Goal: Obtain resource: Download file/media

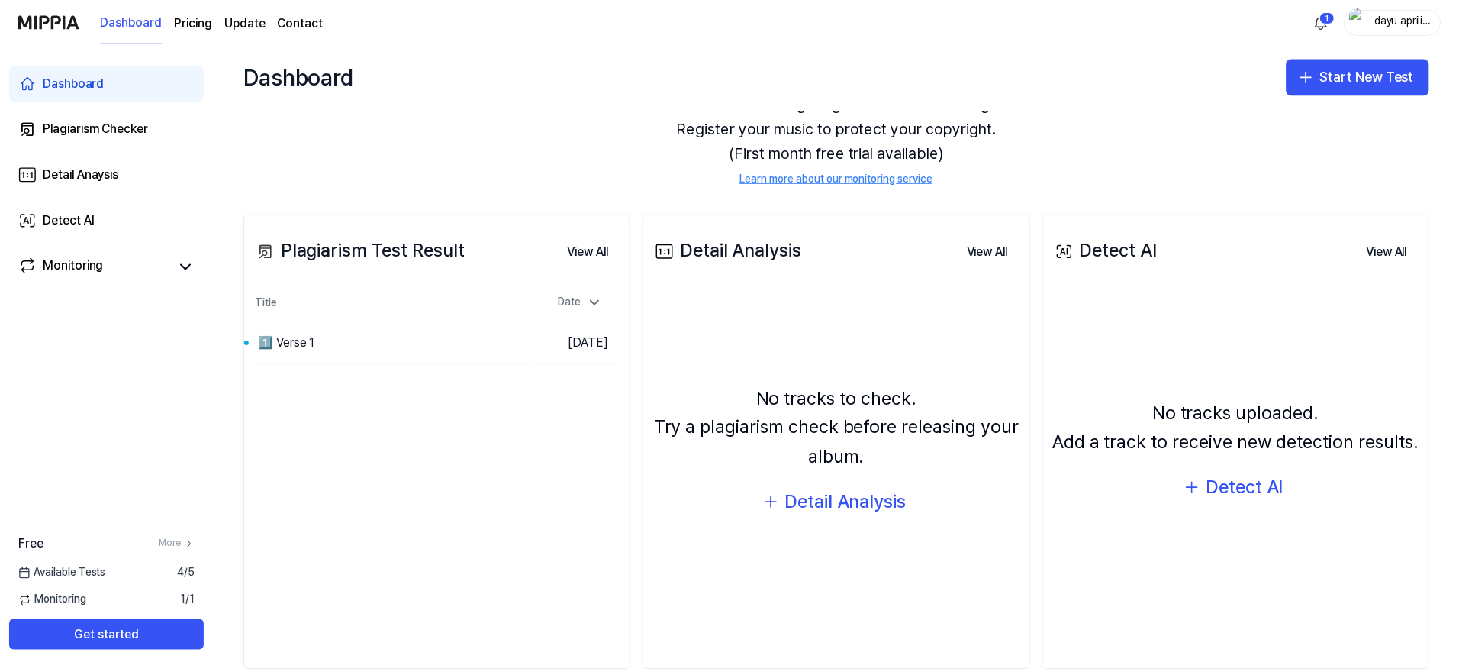
scroll to position [105, 0]
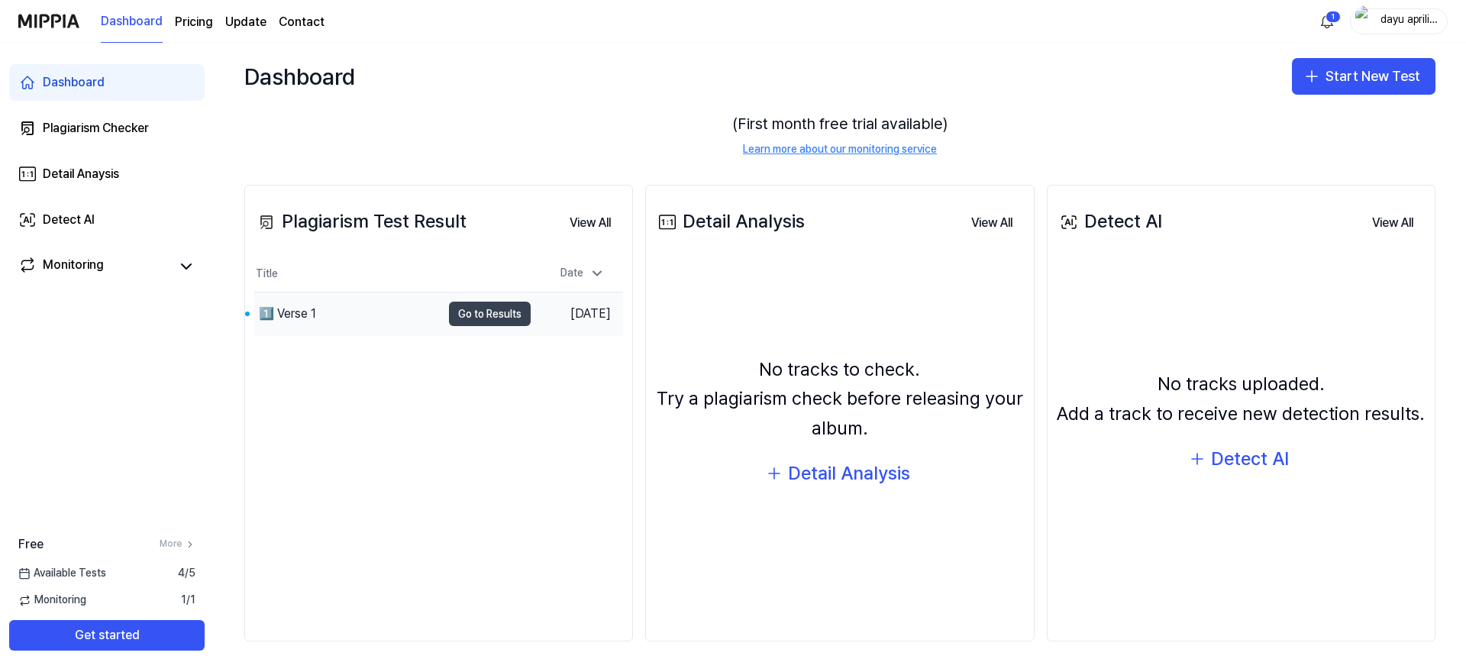
click at [492, 326] on button "Go to Results" at bounding box center [490, 313] width 82 height 24
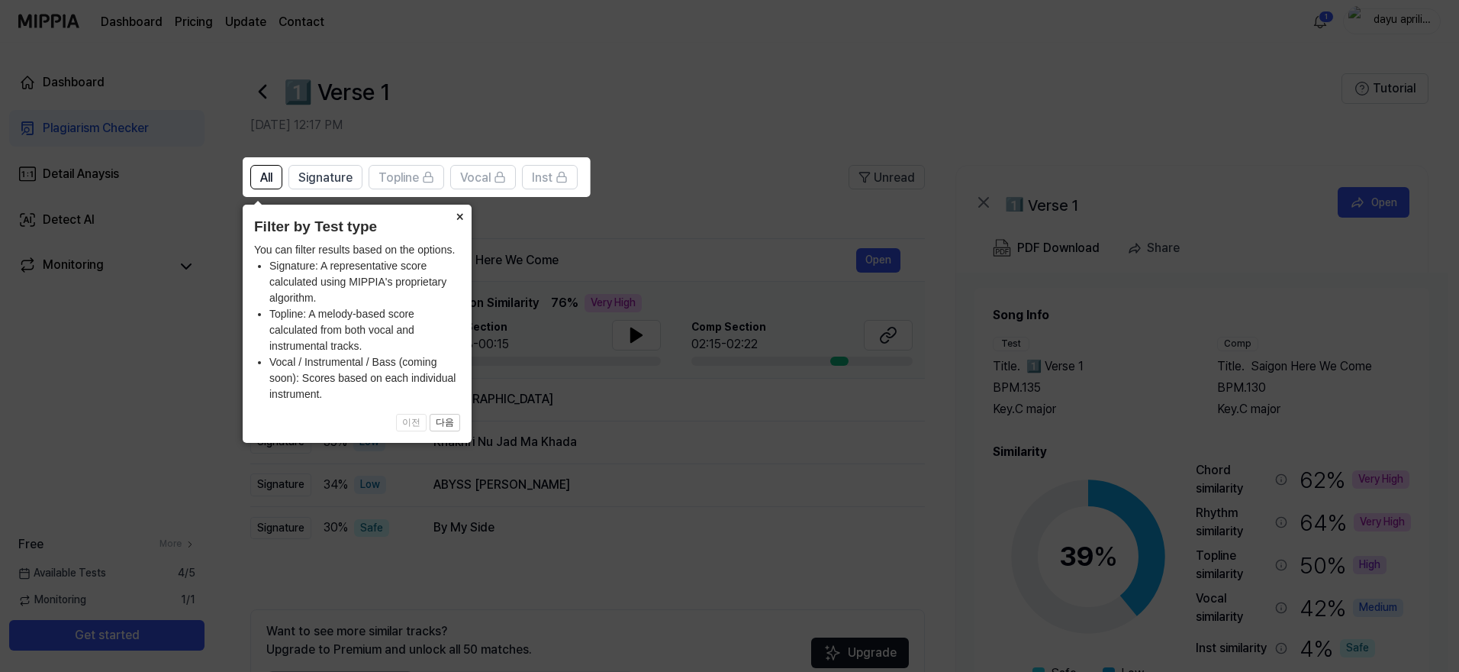
click at [462, 219] on button "×" at bounding box center [459, 215] width 24 height 21
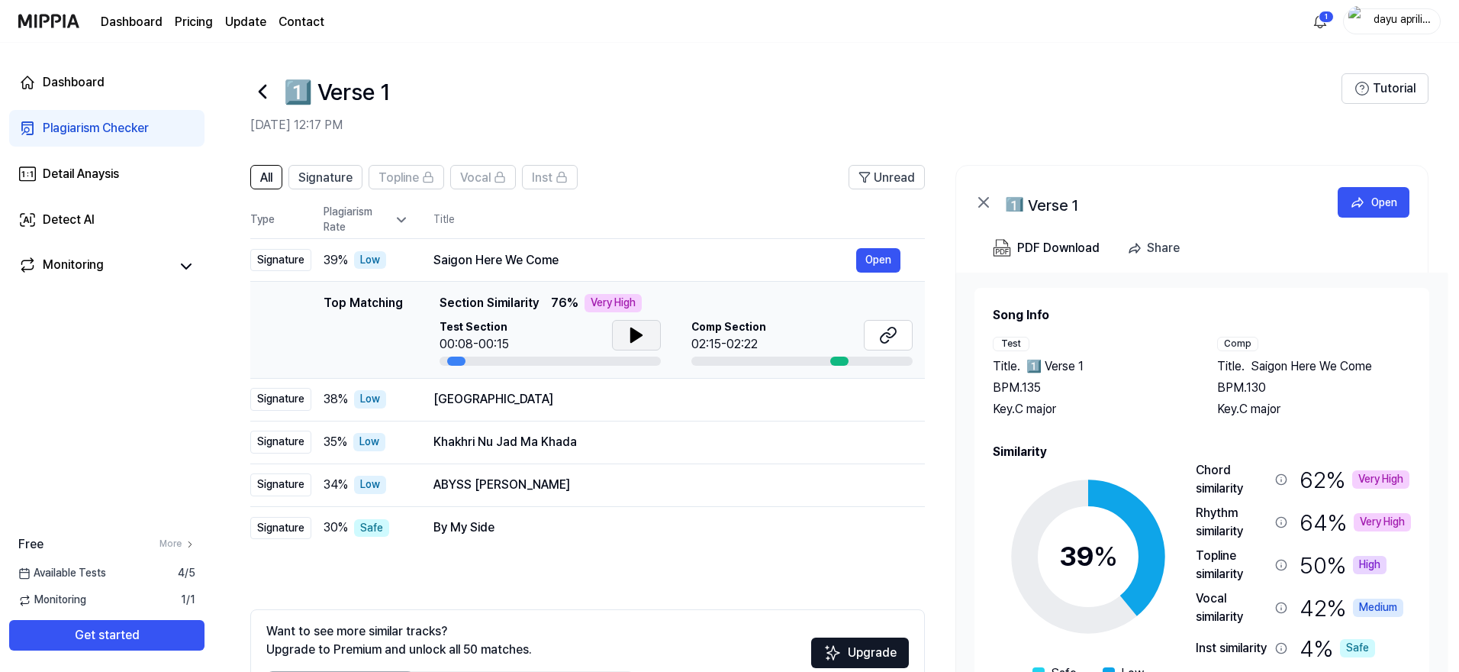
click at [634, 333] on icon at bounding box center [636, 335] width 11 height 14
click at [891, 338] on icon at bounding box center [888, 335] width 18 height 18
click at [645, 334] on icon at bounding box center [636, 335] width 18 height 18
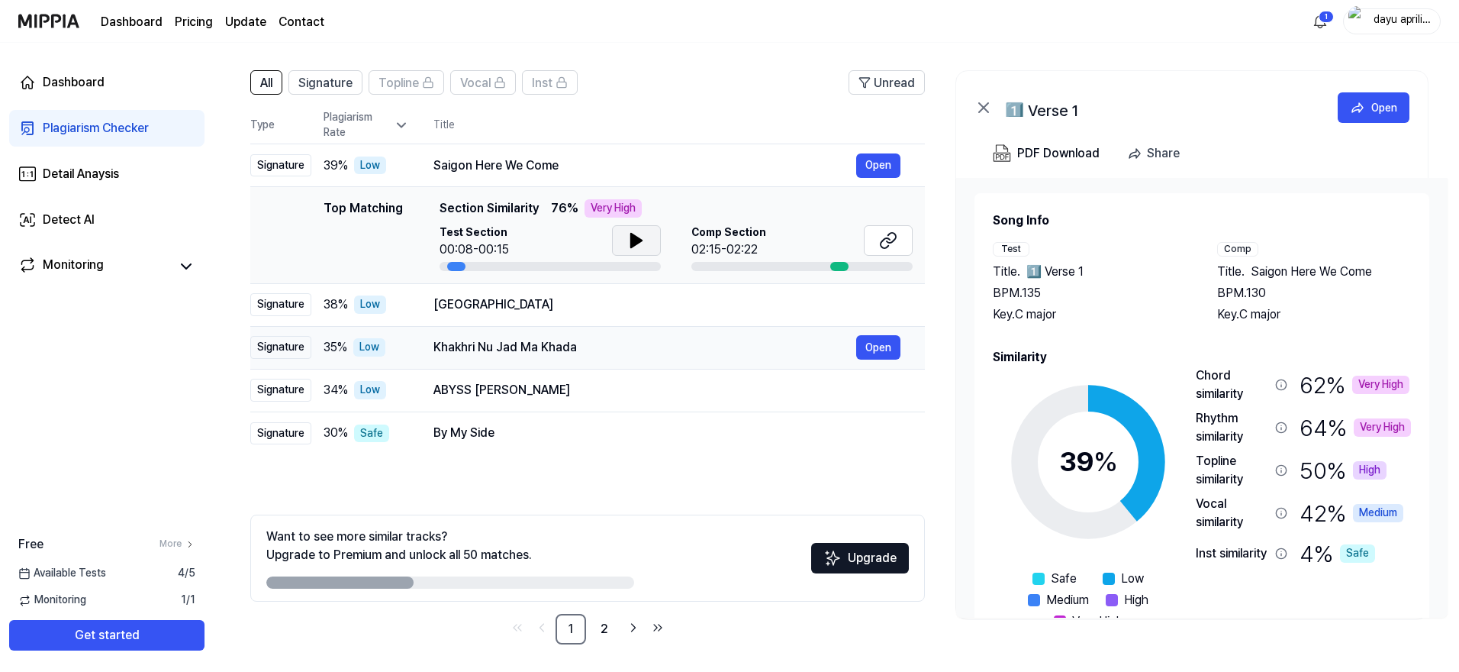
scroll to position [98, 0]
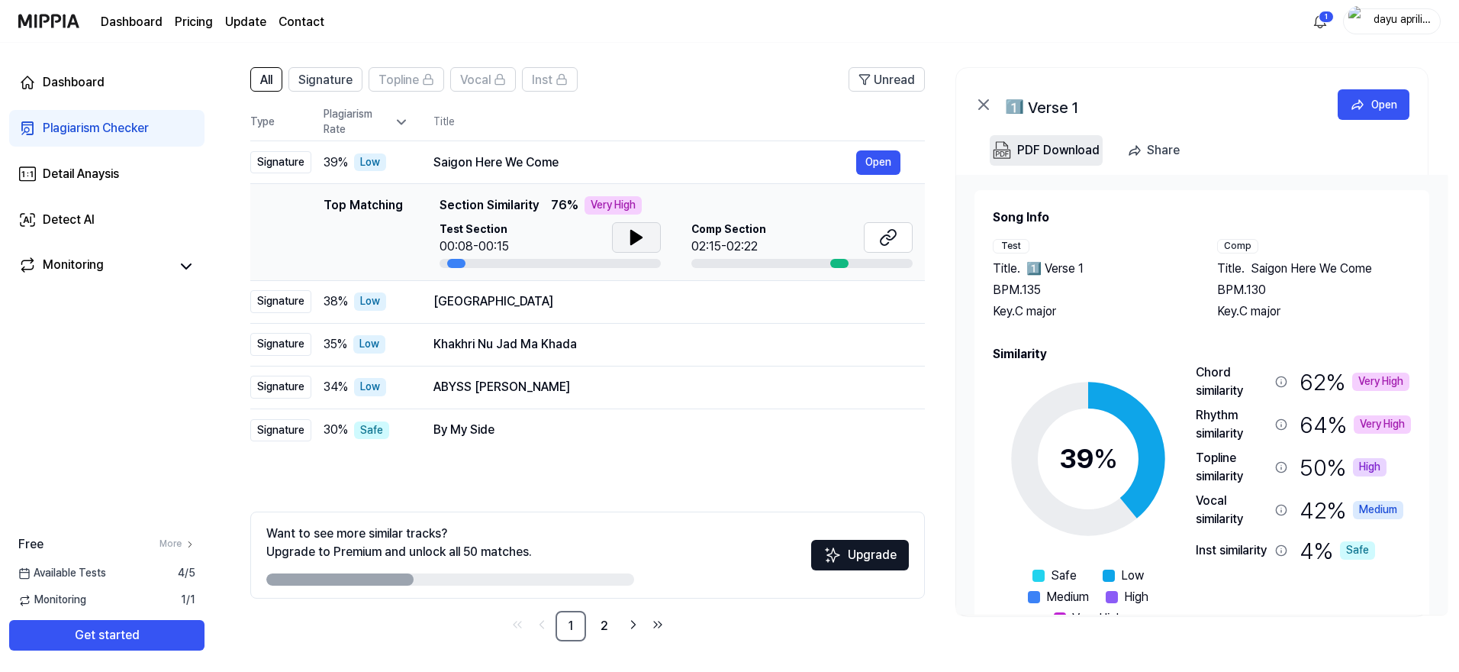
click at [1052, 151] on div "PDF Download" at bounding box center [1058, 150] width 82 height 20
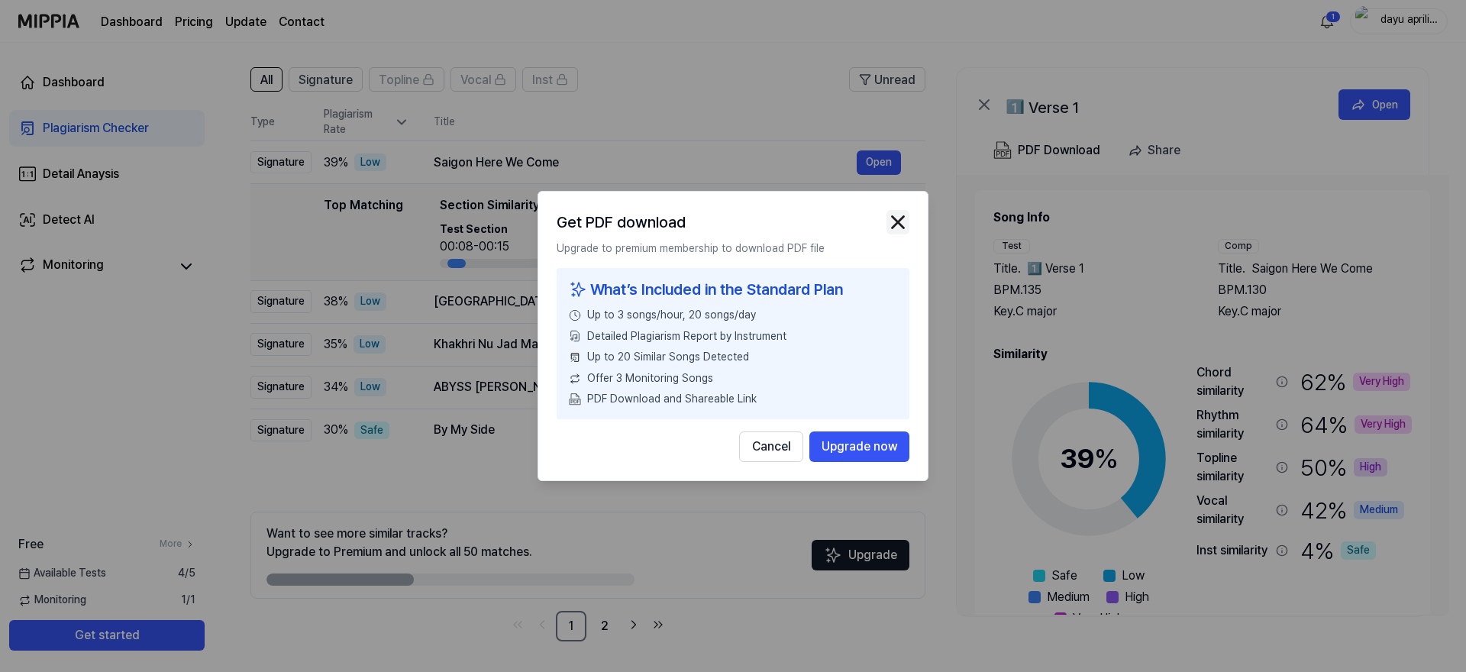
click at [892, 223] on img "button" at bounding box center [897, 222] width 23 height 23
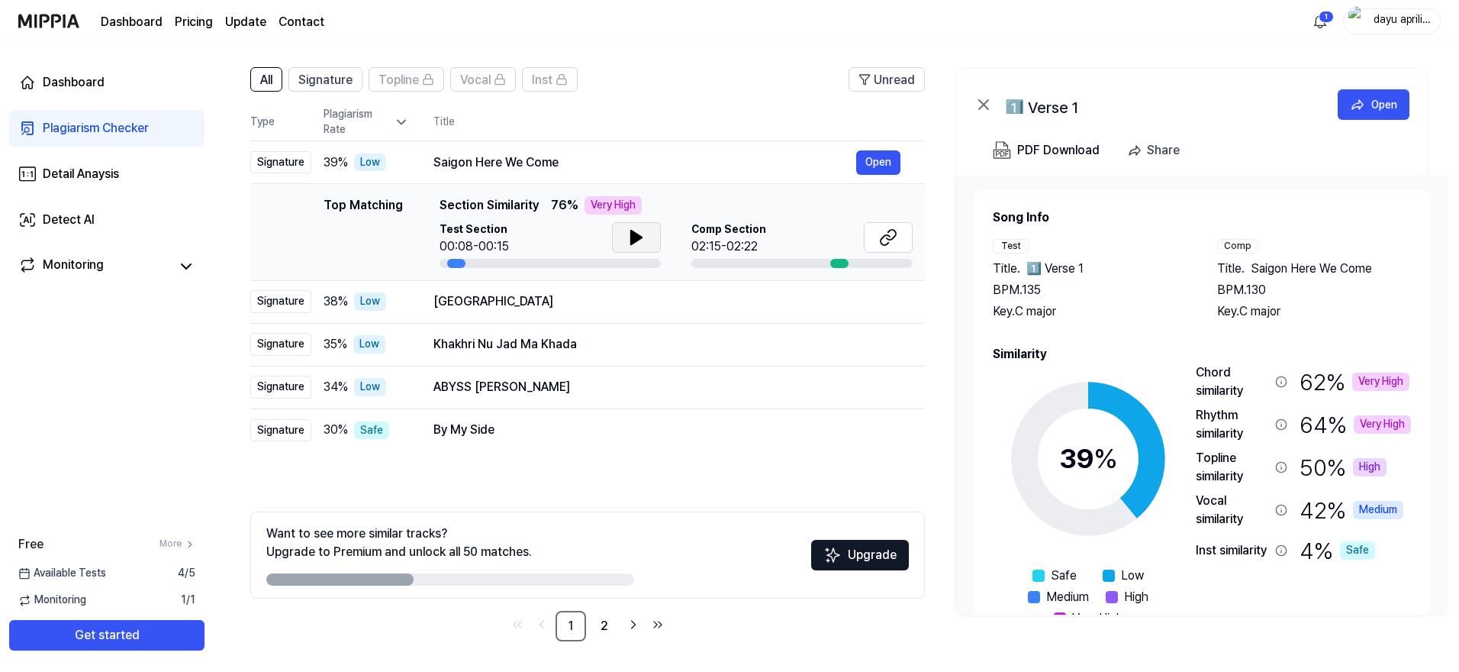
scroll to position [47, 0]
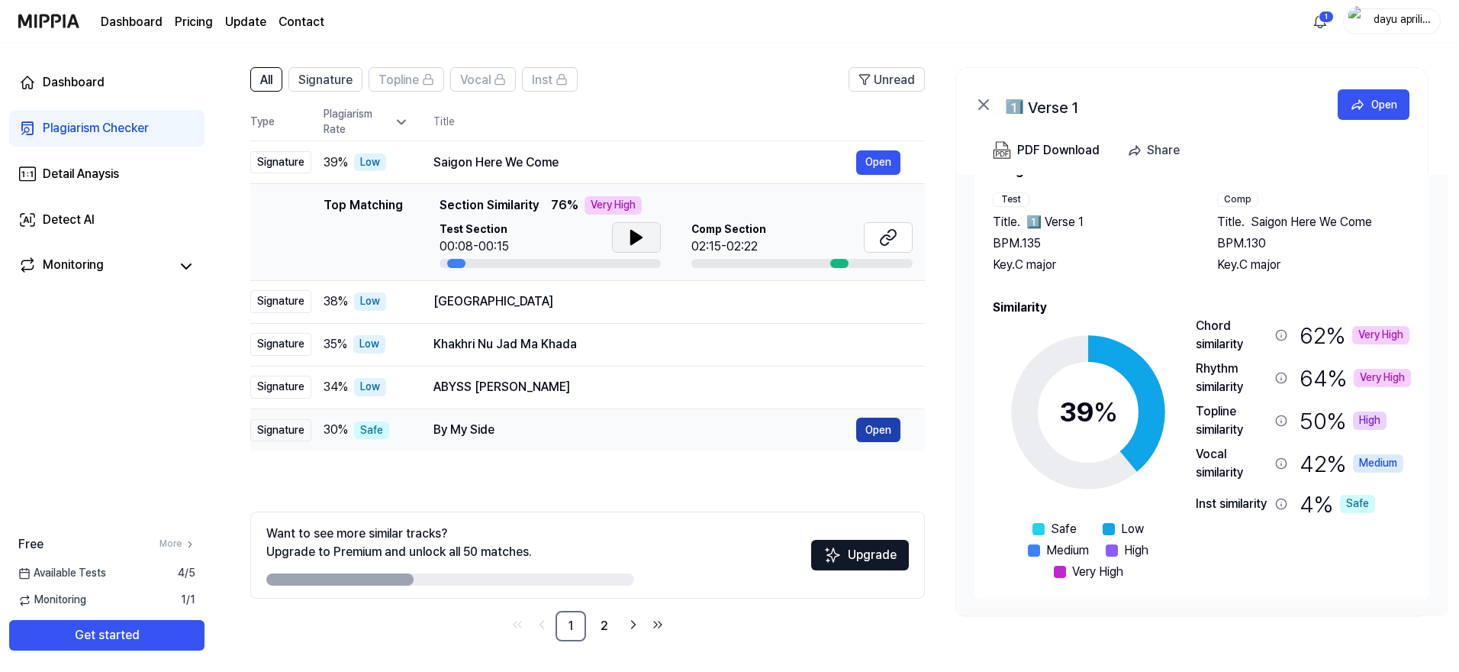
click at [874, 430] on button "Open" at bounding box center [878, 430] width 44 height 24
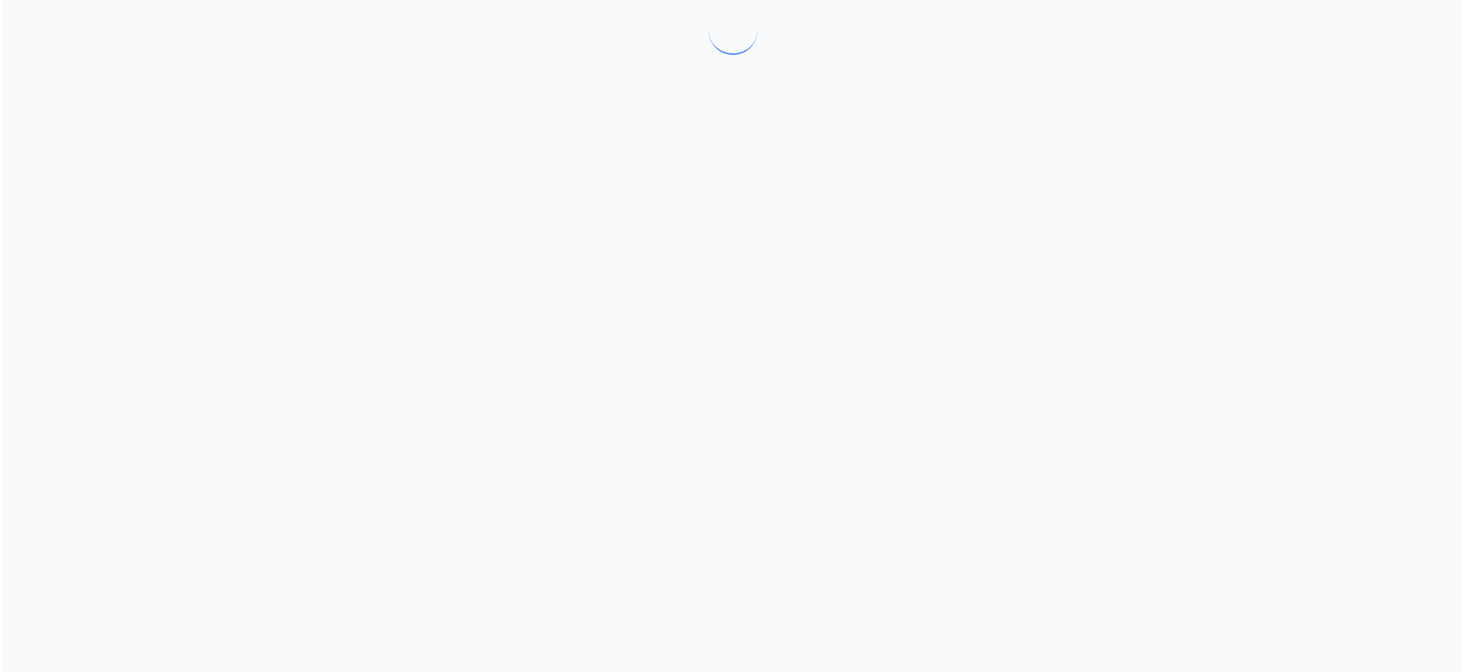
scroll to position [0, 0]
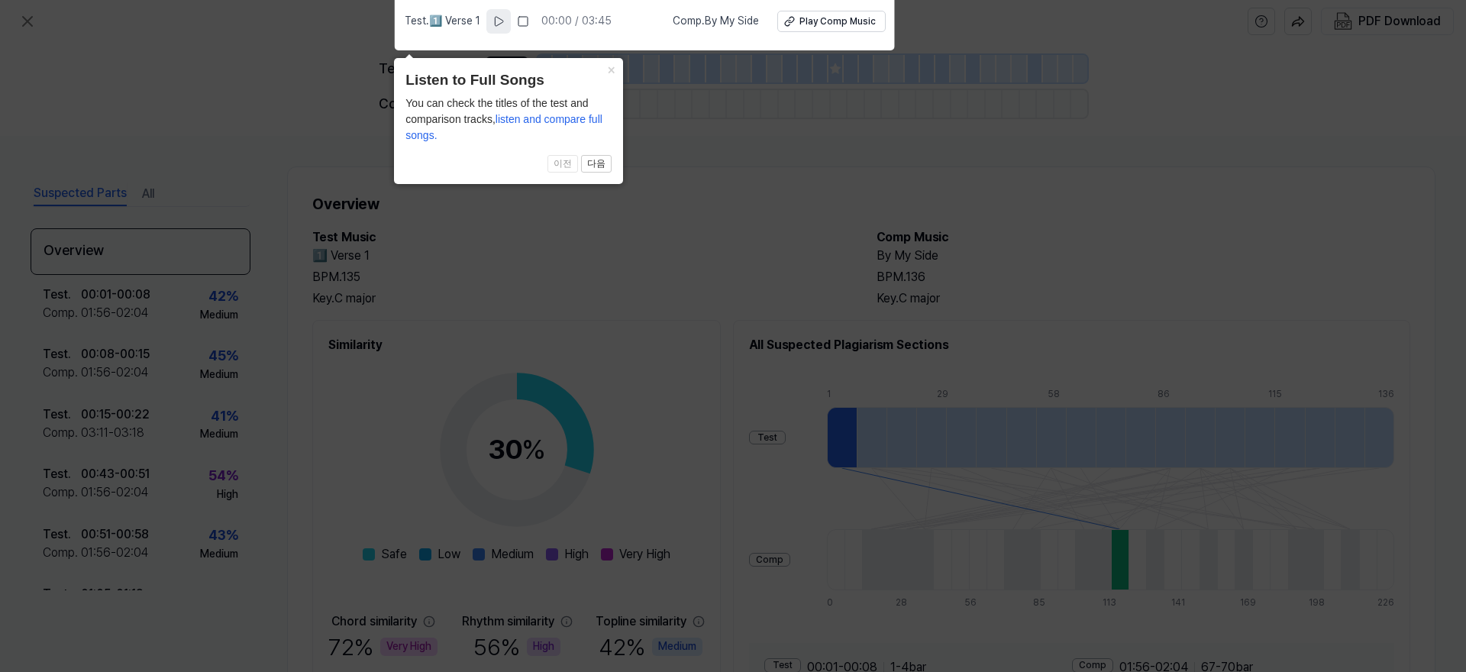
click at [501, 24] on icon at bounding box center [498, 21] width 12 height 12
click at [500, 24] on rect at bounding box center [500, 21] width 2 height 9
click at [835, 234] on icon at bounding box center [733, 331] width 1466 height 679
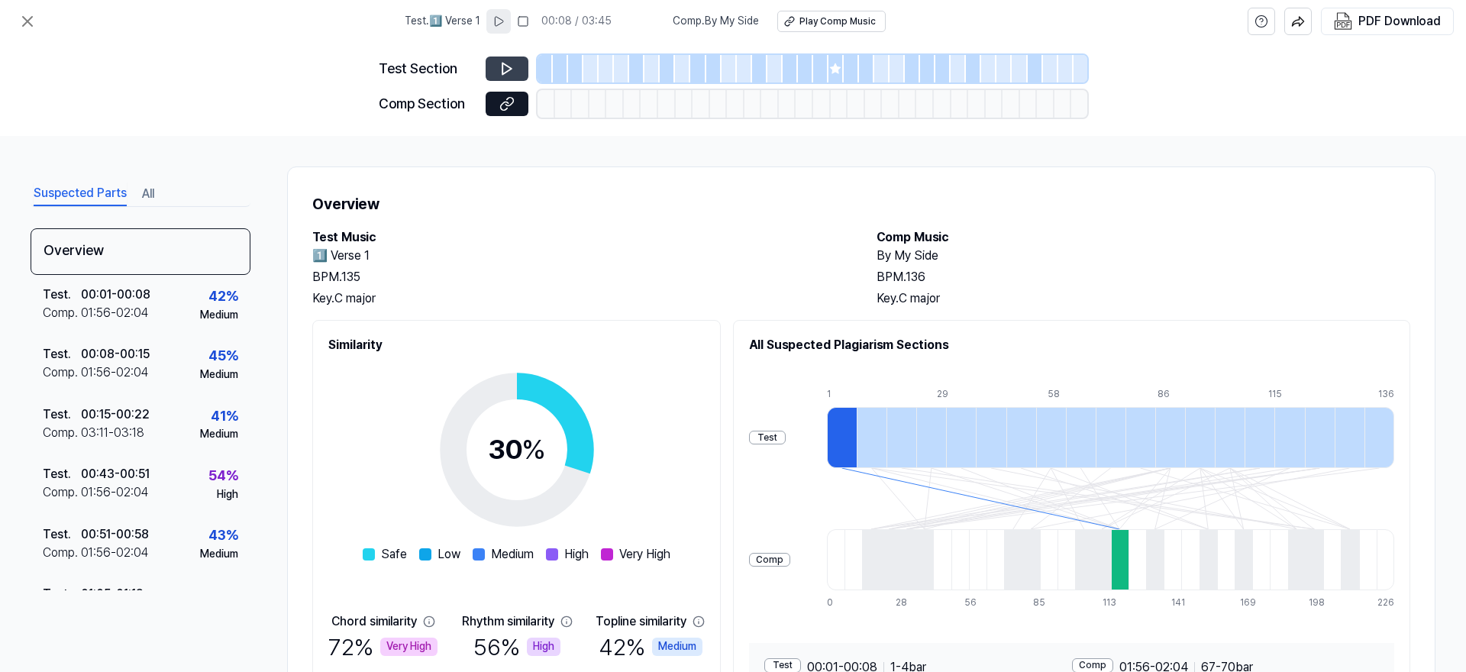
click at [511, 69] on icon at bounding box center [506, 68] width 9 height 11
click at [498, 61] on button at bounding box center [506, 68] width 43 height 24
click at [514, 111] on button at bounding box center [506, 104] width 43 height 24
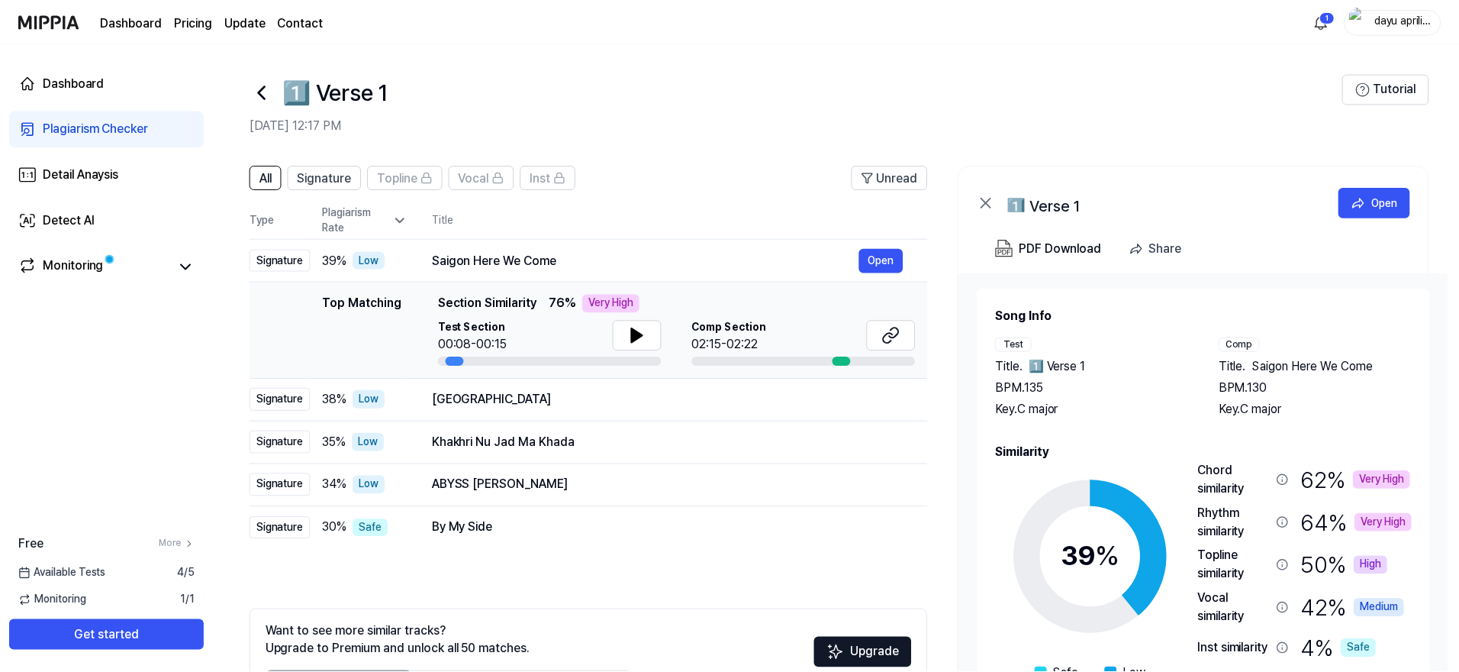
scroll to position [98, 0]
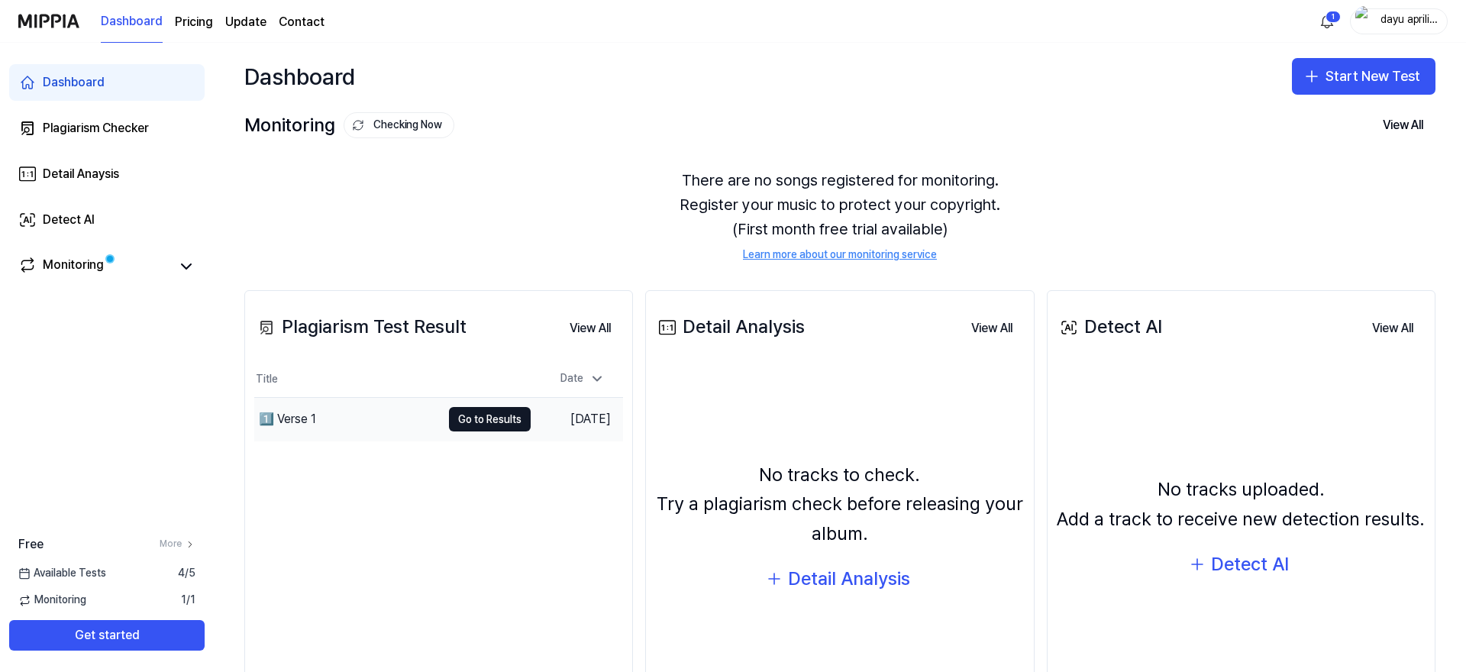
click at [362, 420] on div "1️⃣ Verse 1" at bounding box center [347, 419] width 187 height 43
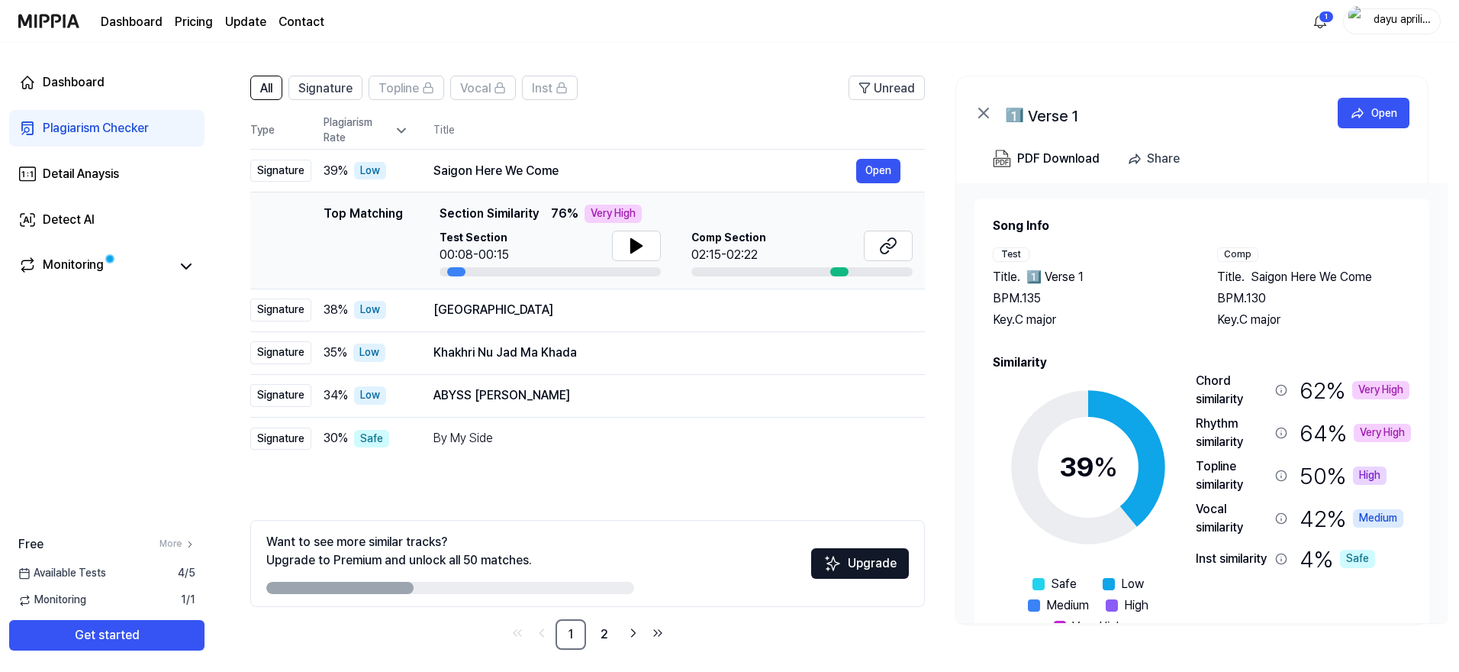
scroll to position [98, 0]
